Goal: Information Seeking & Learning: Learn about a topic

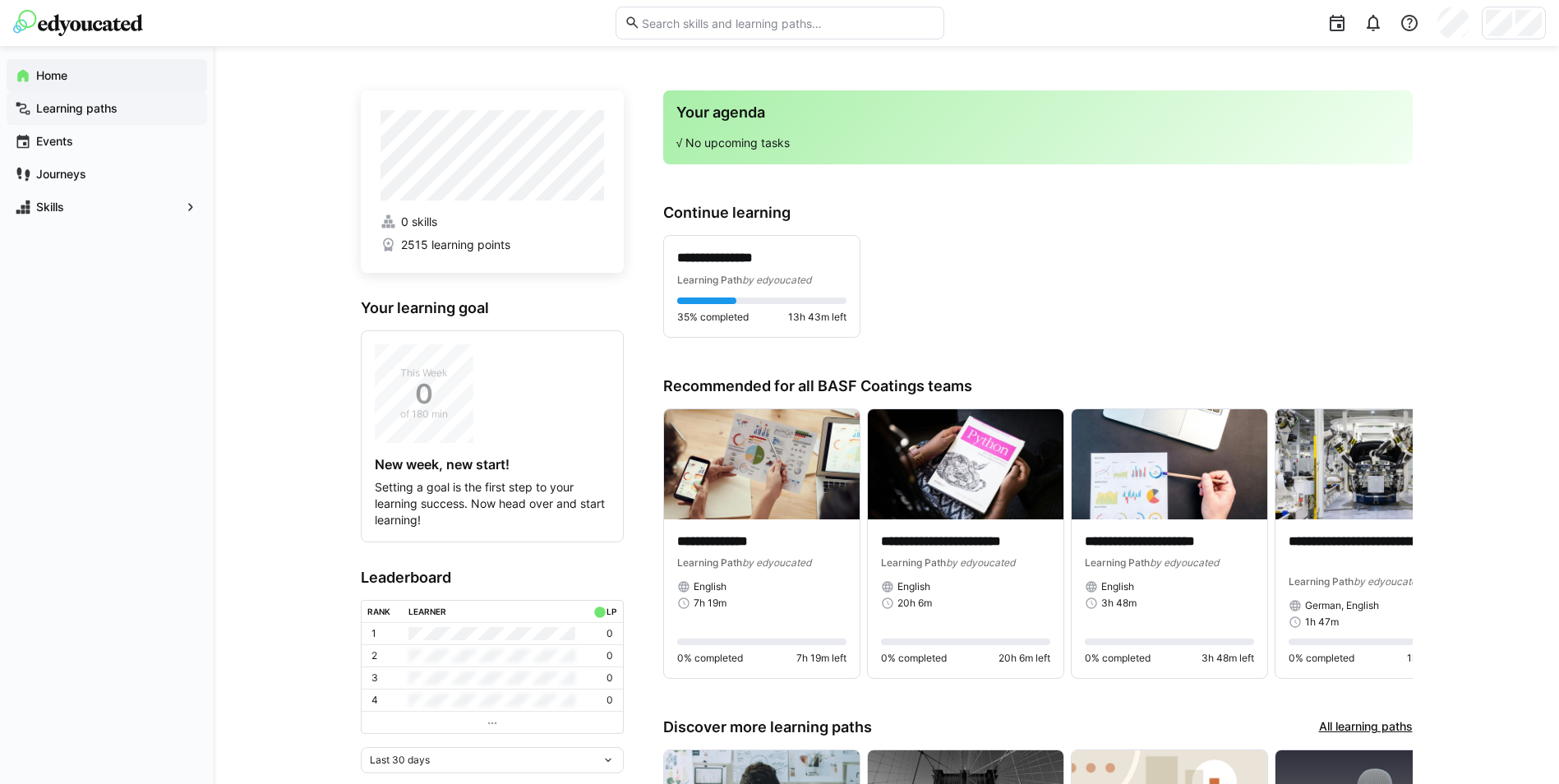
click at [81, 97] on div "Learning paths" at bounding box center [107, 108] width 201 height 33
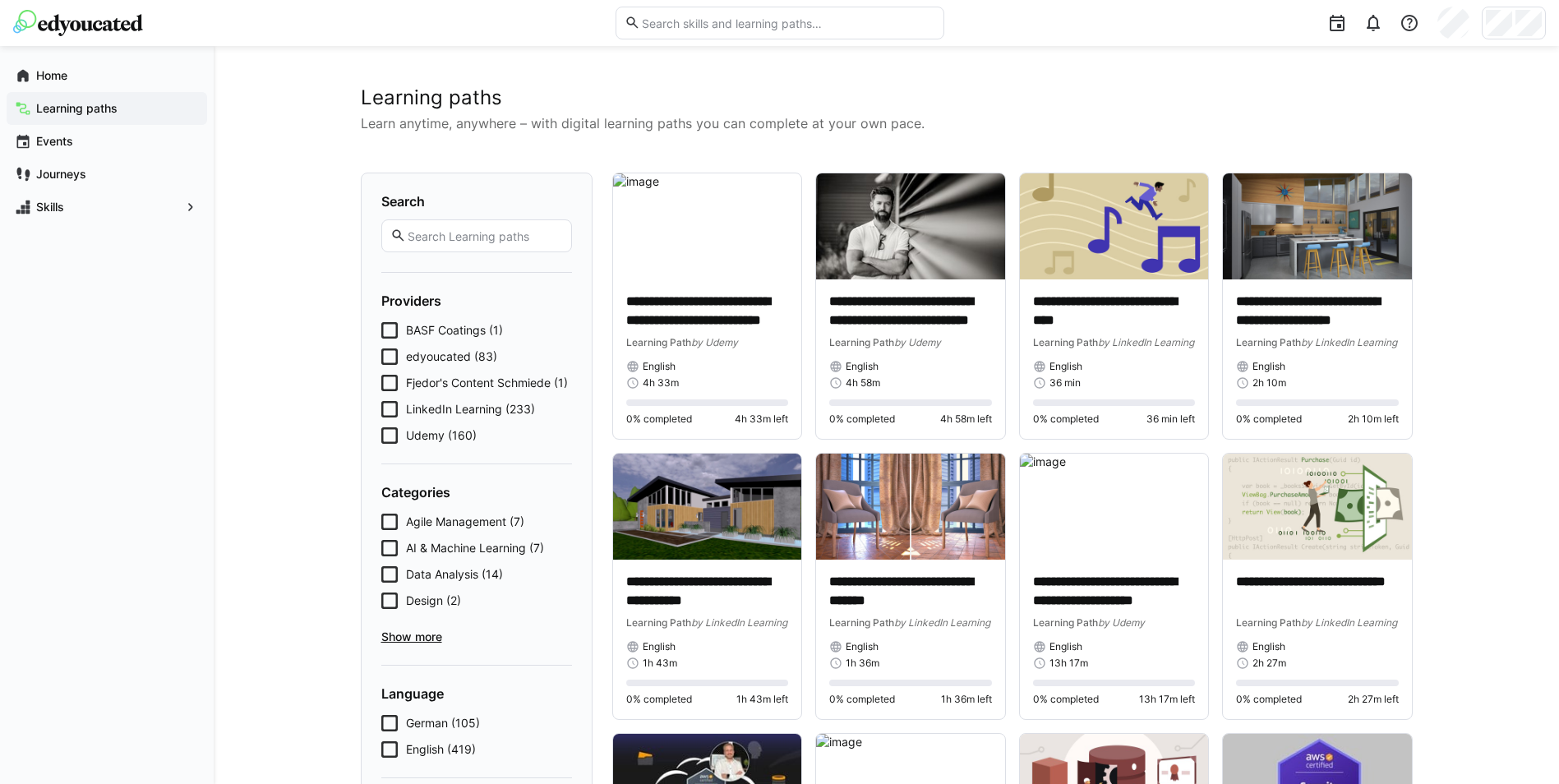
click at [454, 325] on span "BASF Coatings (1)" at bounding box center [454, 330] width 97 height 17
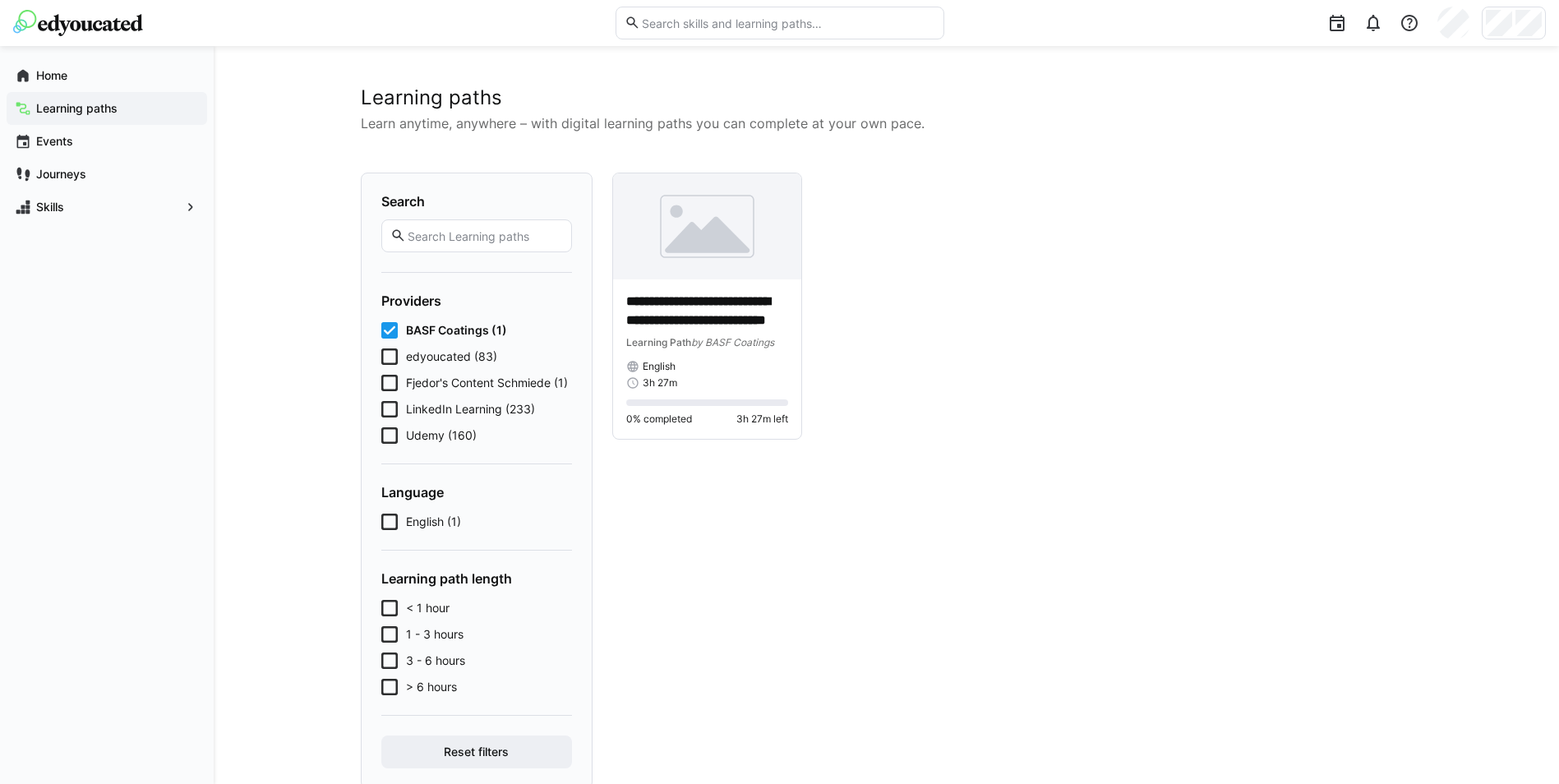
click at [454, 325] on span "BASF Coatings (1)" at bounding box center [457, 330] width 101 height 17
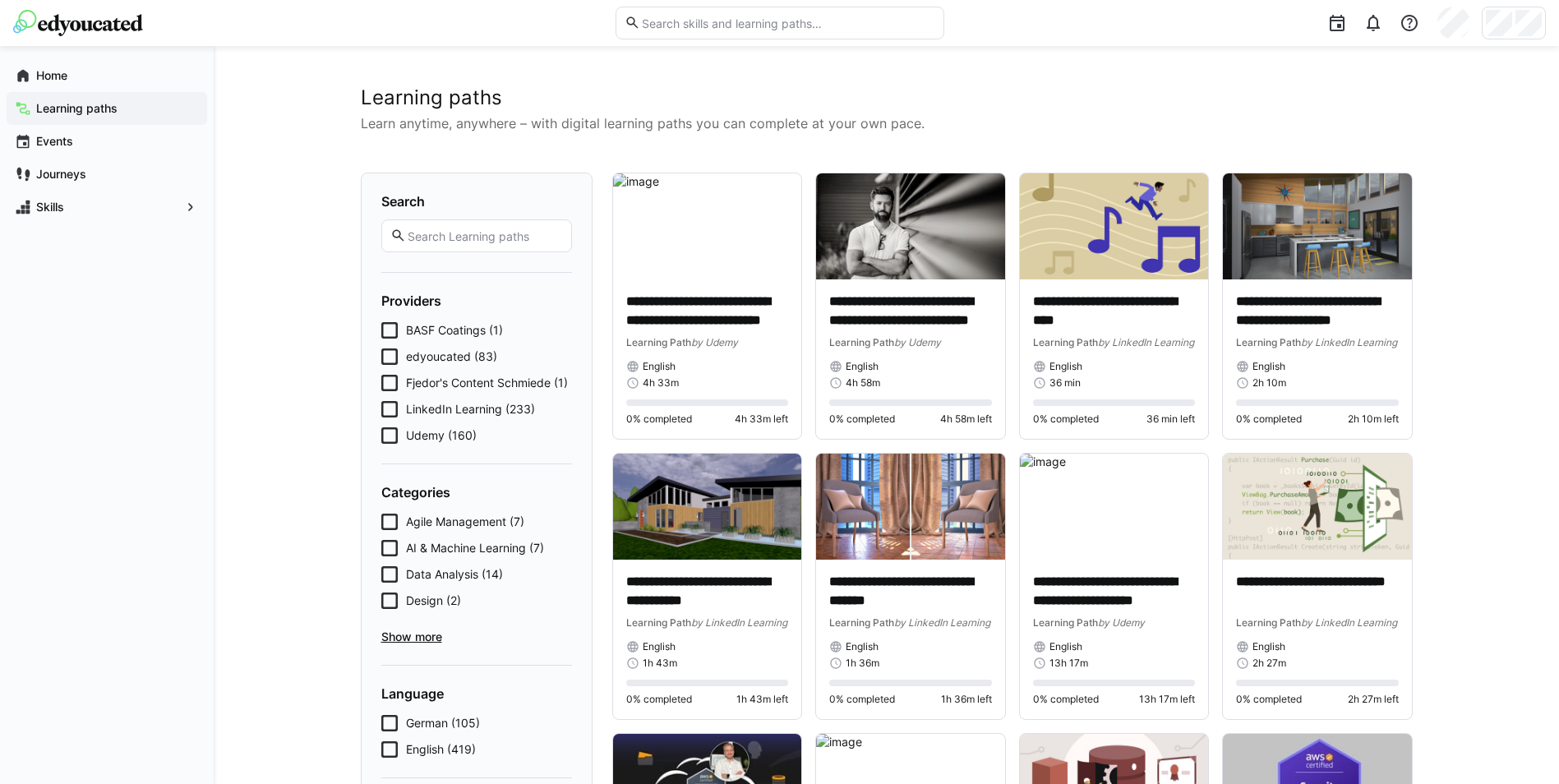
click at [449, 358] on span "edyoucated (83)" at bounding box center [452, 357] width 91 height 17
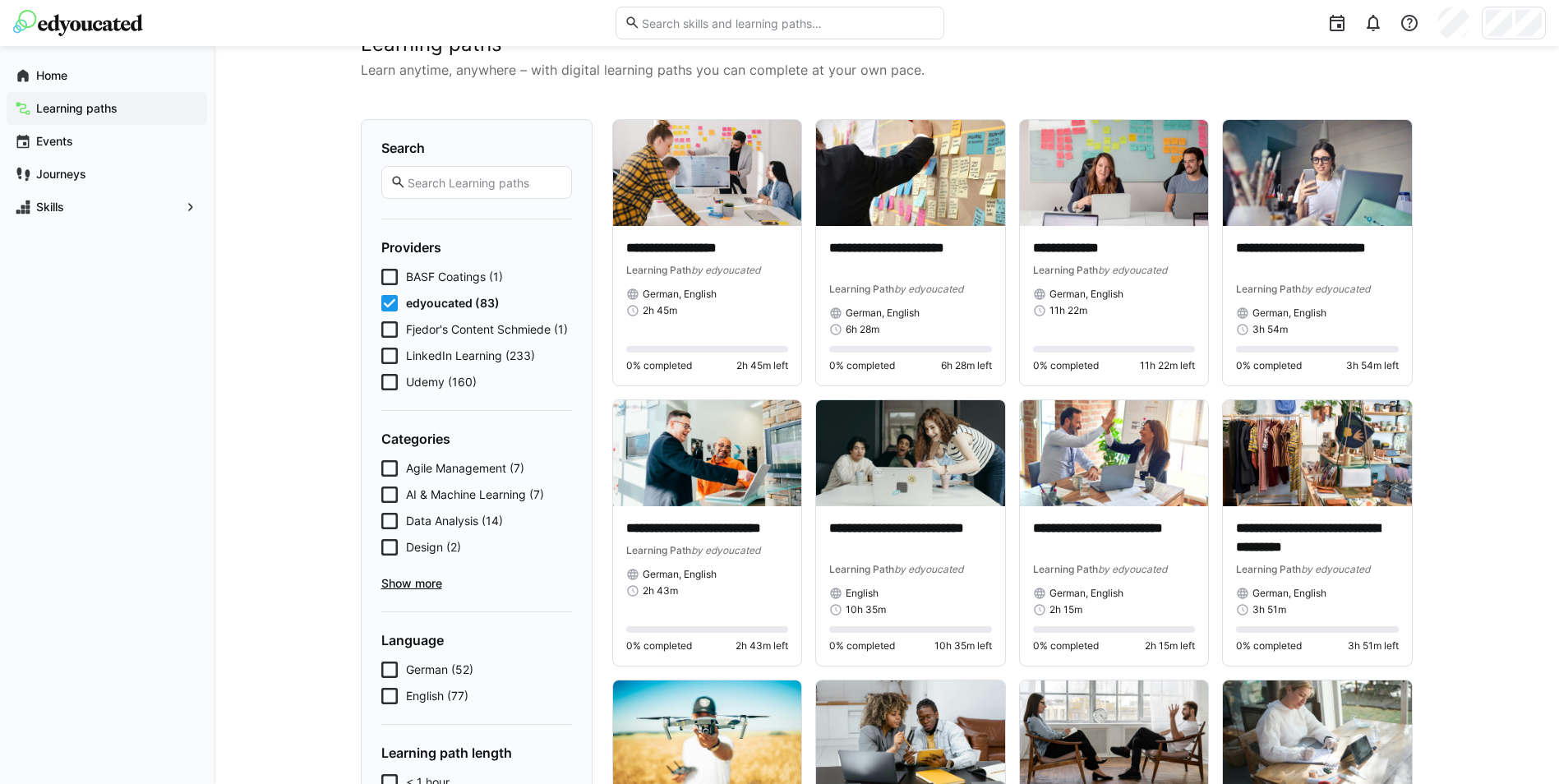
scroll to position [82, 0]
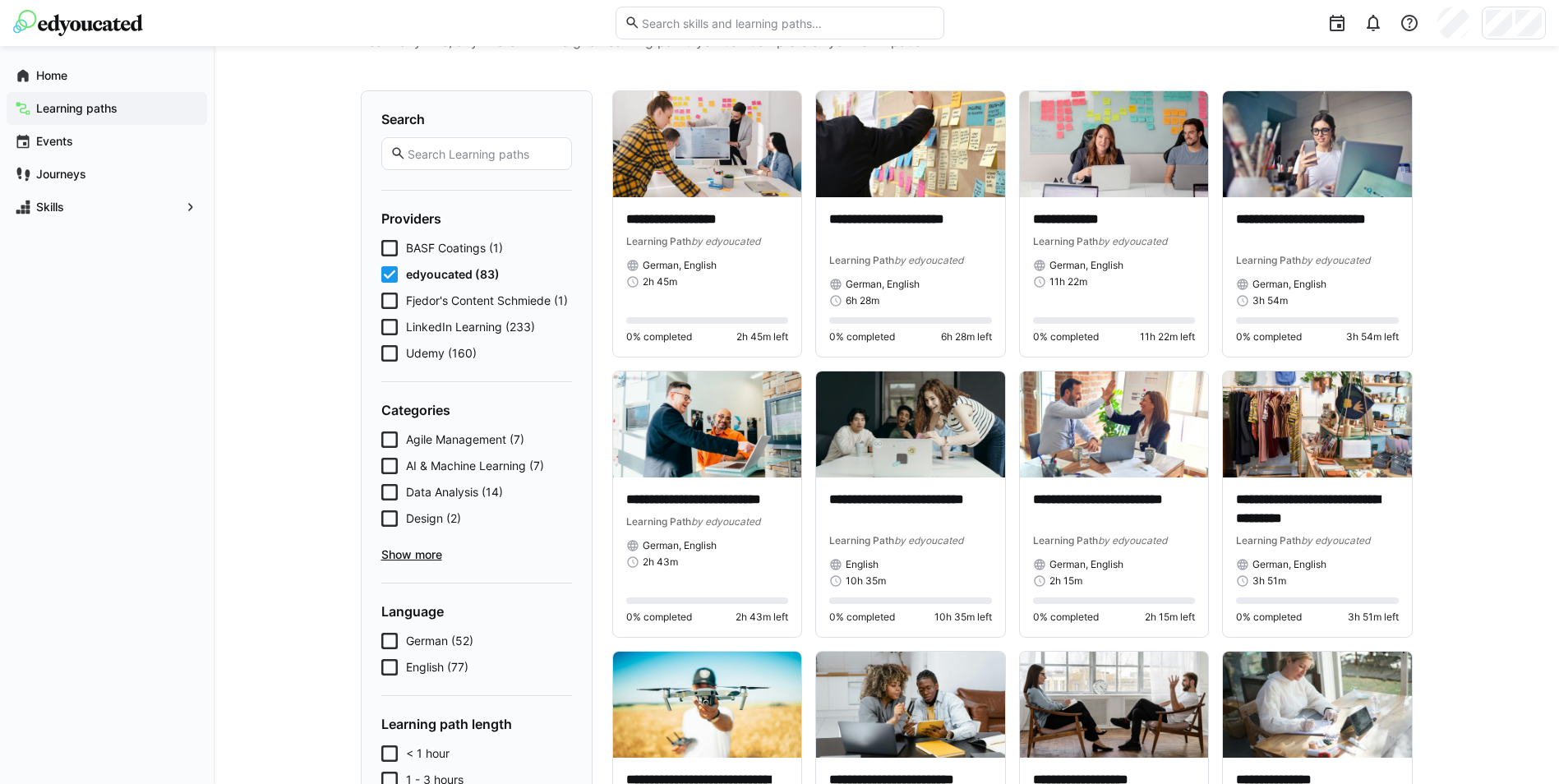
click at [455, 435] on span "Agile Management (7)" at bounding box center [465, 440] width 118 height 17
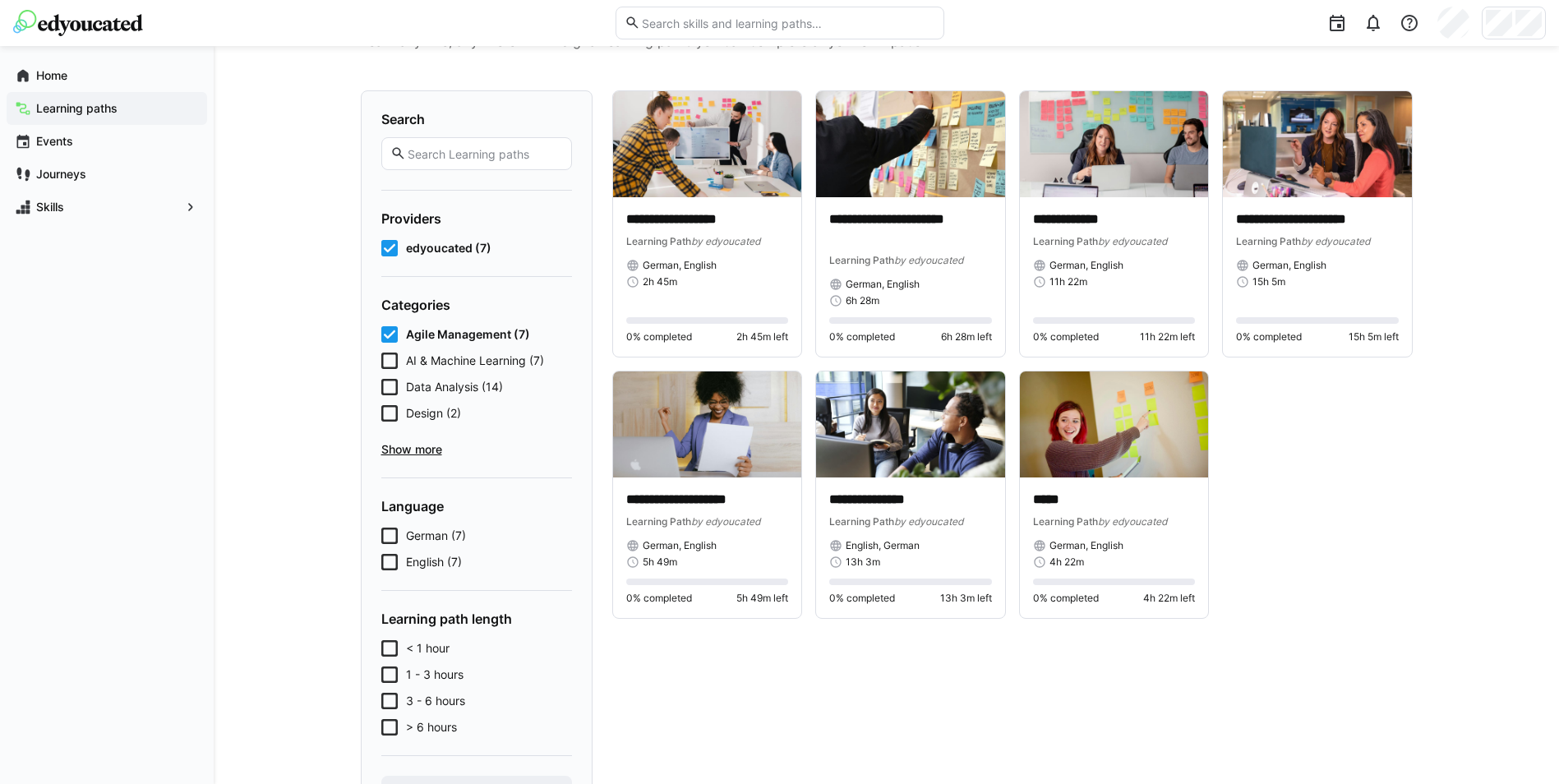
scroll to position [0, 0]
